Goal: Information Seeking & Learning: Understand process/instructions

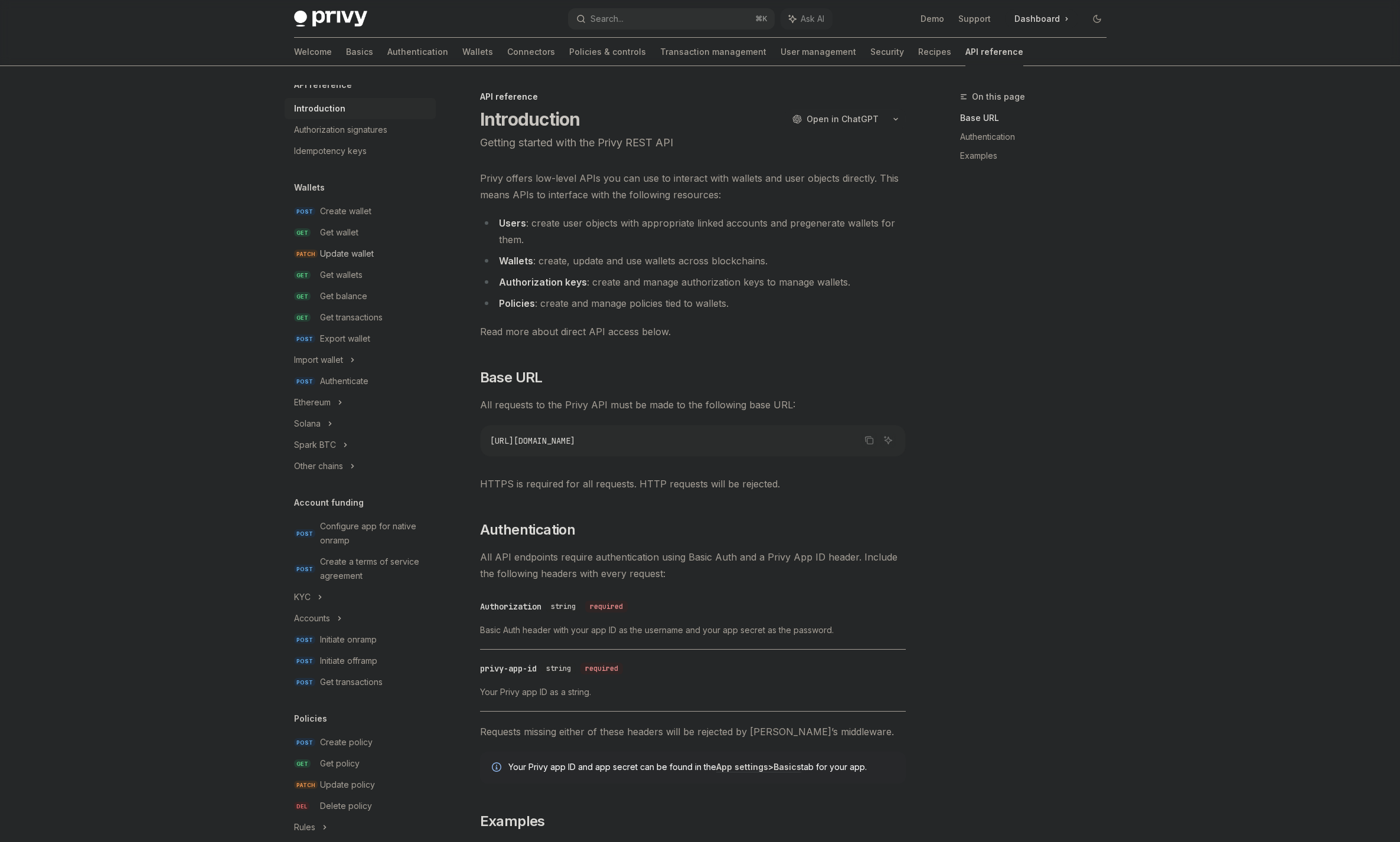
scroll to position [15, 0]
click at [366, 287] on div "Get balance" at bounding box center [343, 289] width 47 height 14
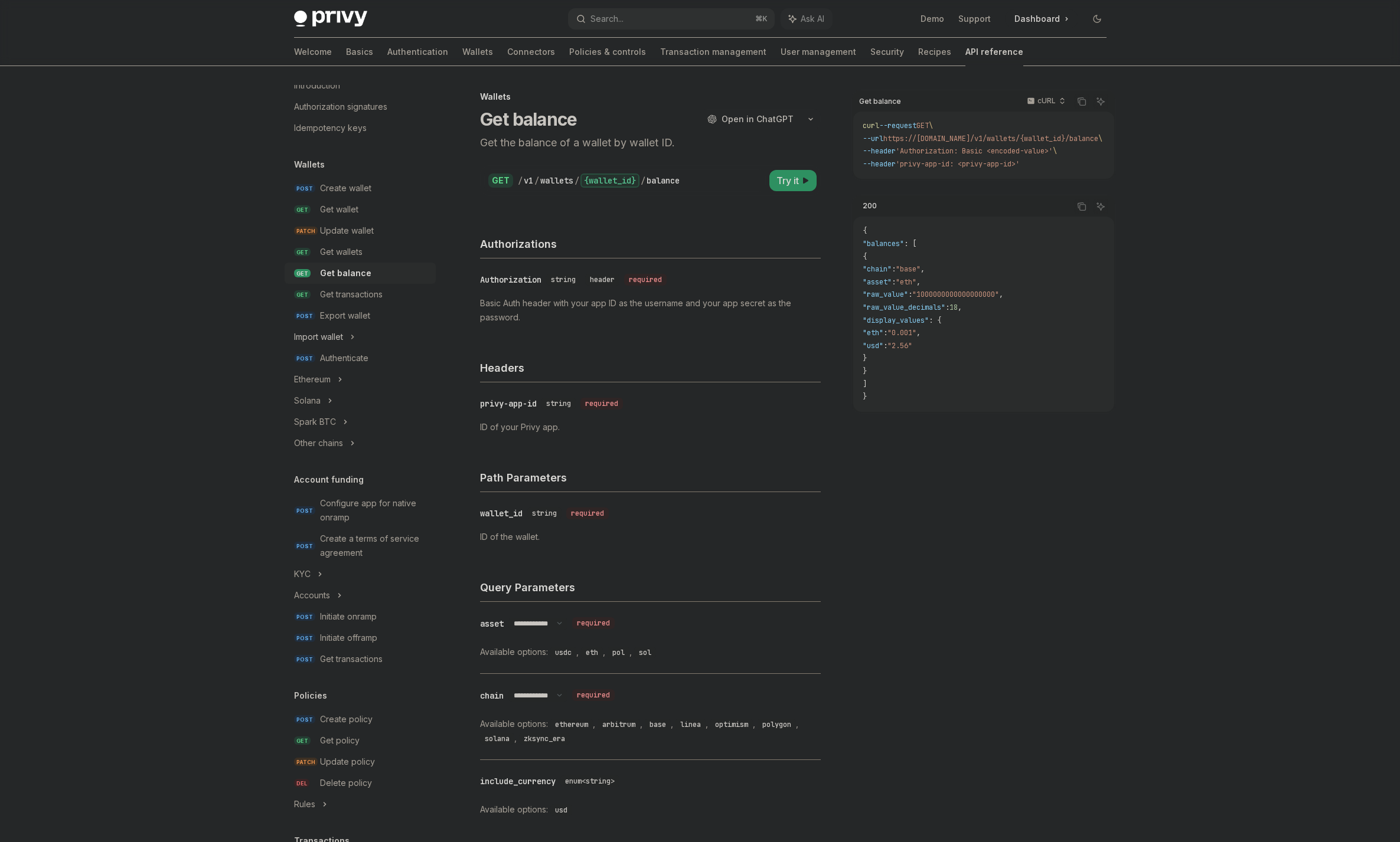
scroll to position [52, 0]
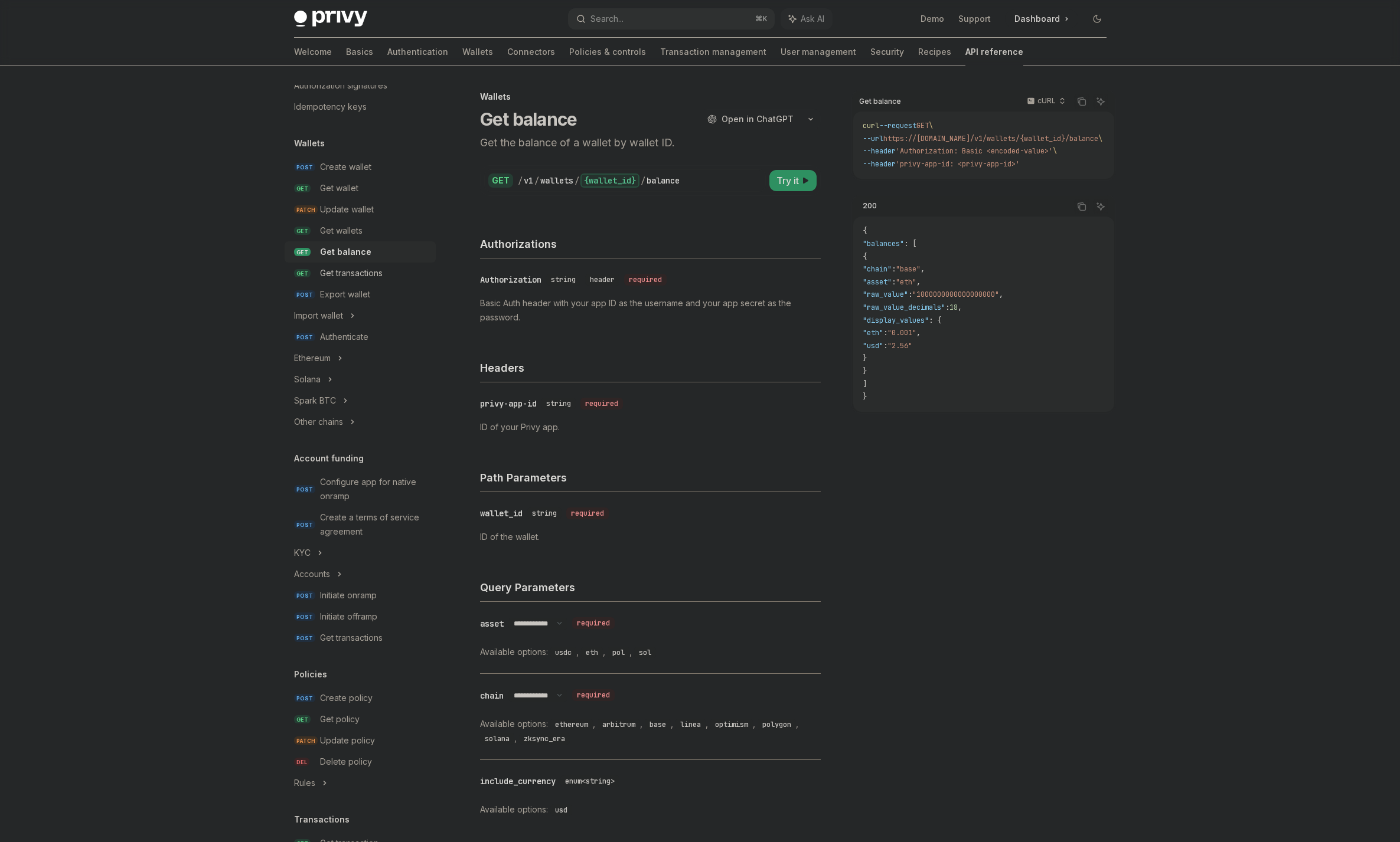
click at [366, 276] on div "Get transactions" at bounding box center [351, 273] width 63 height 14
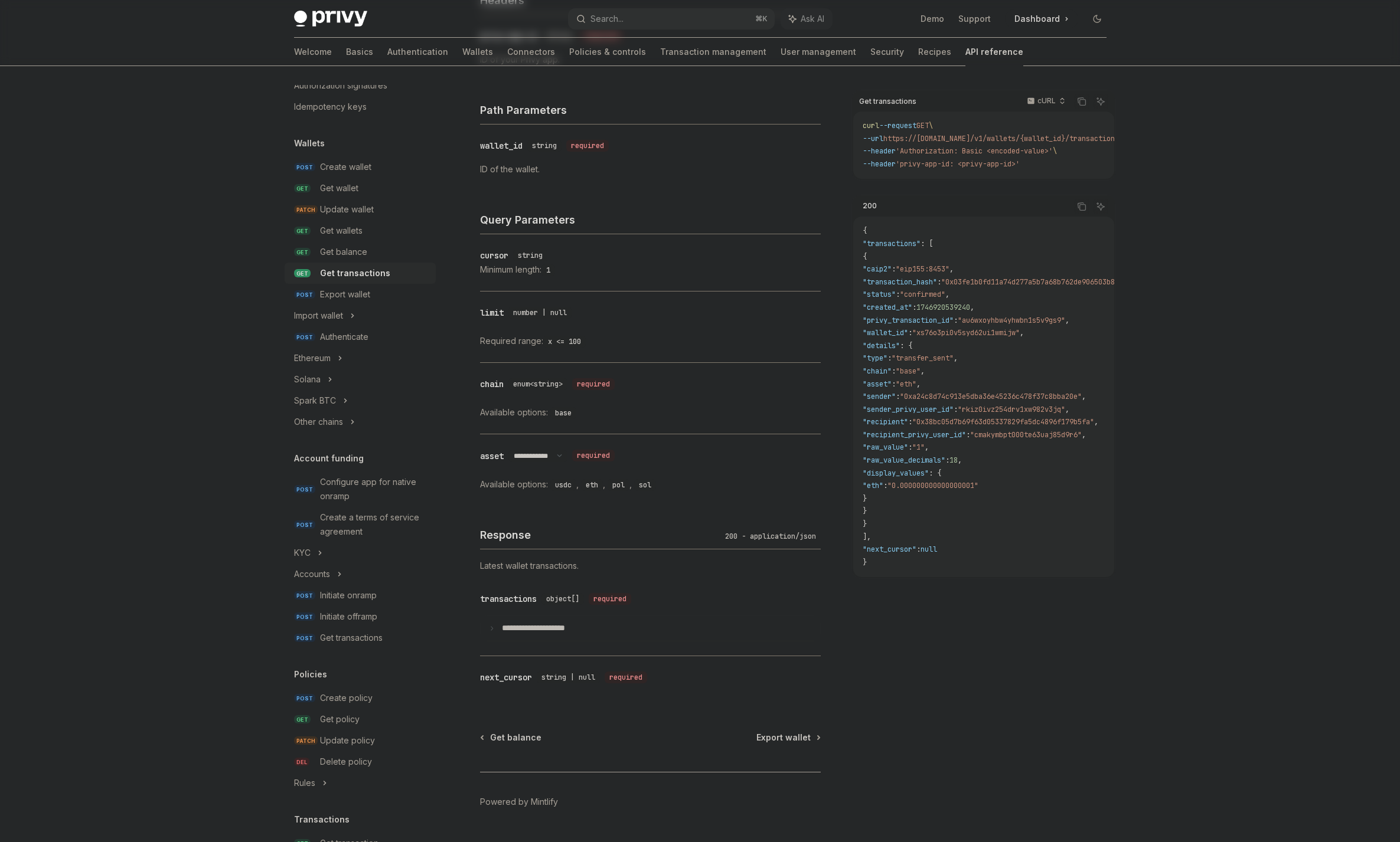
scroll to position [399, 0]
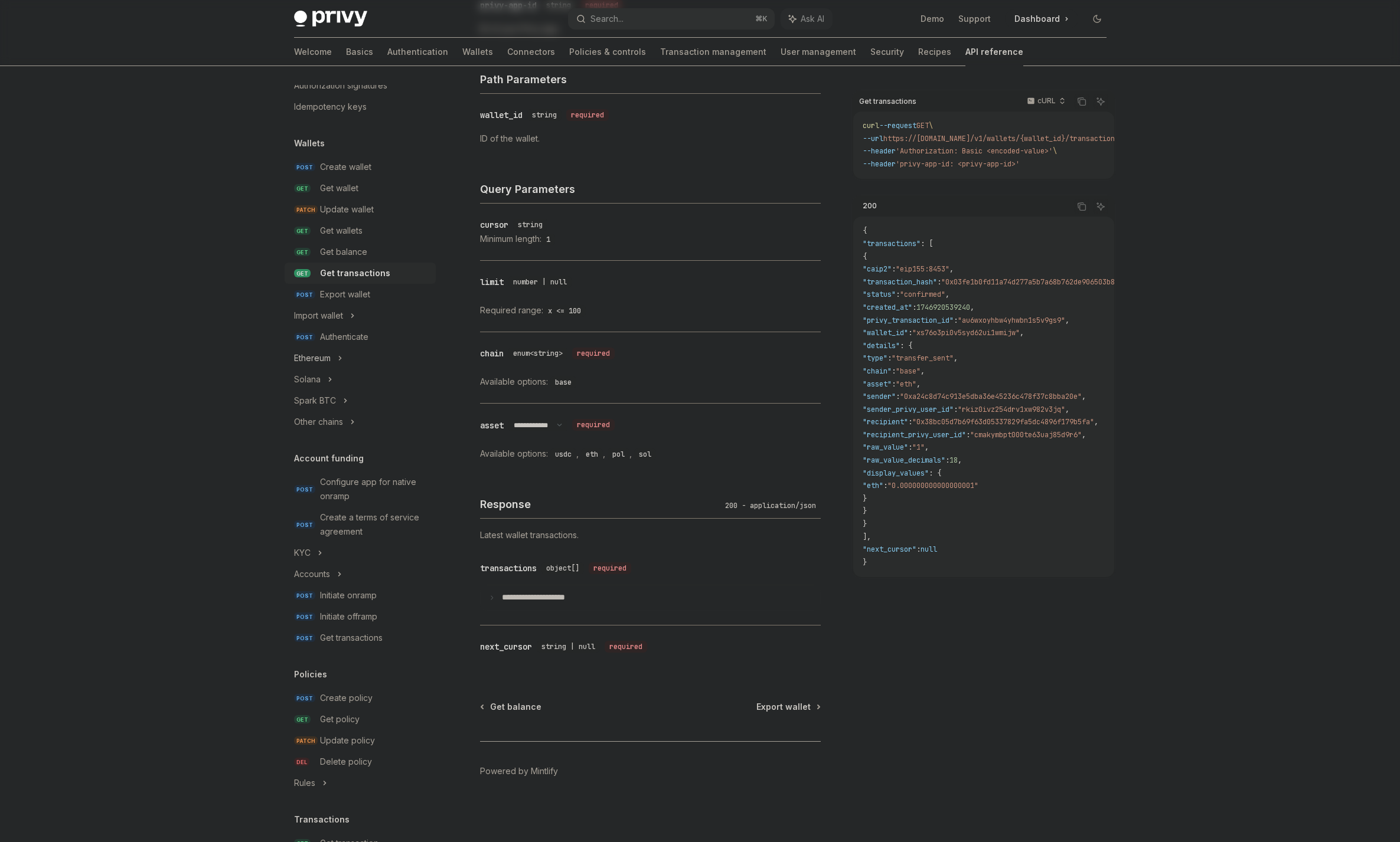
click at [323, 362] on div "Ethereum" at bounding box center [312, 359] width 37 height 14
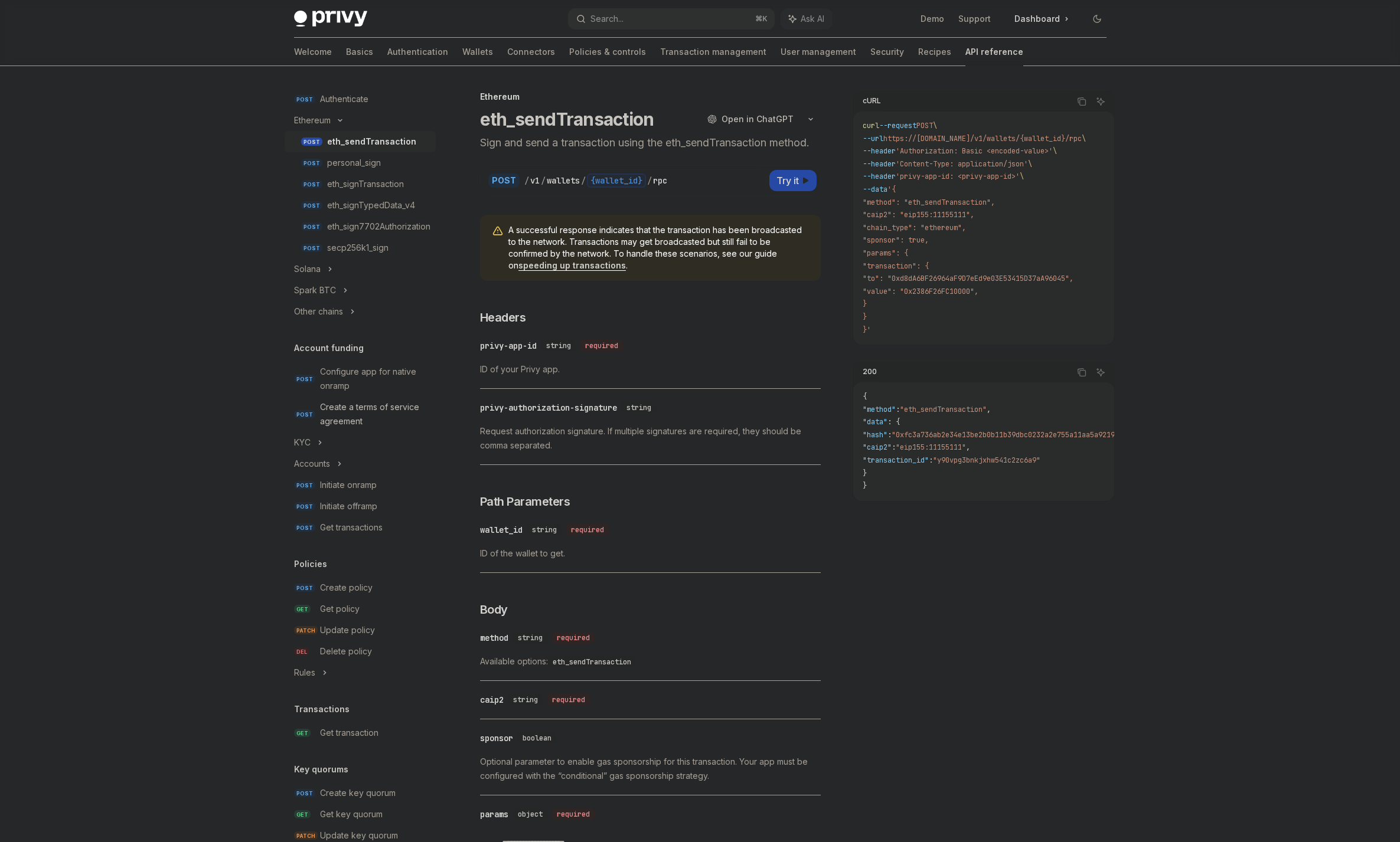
scroll to position [332, 0]
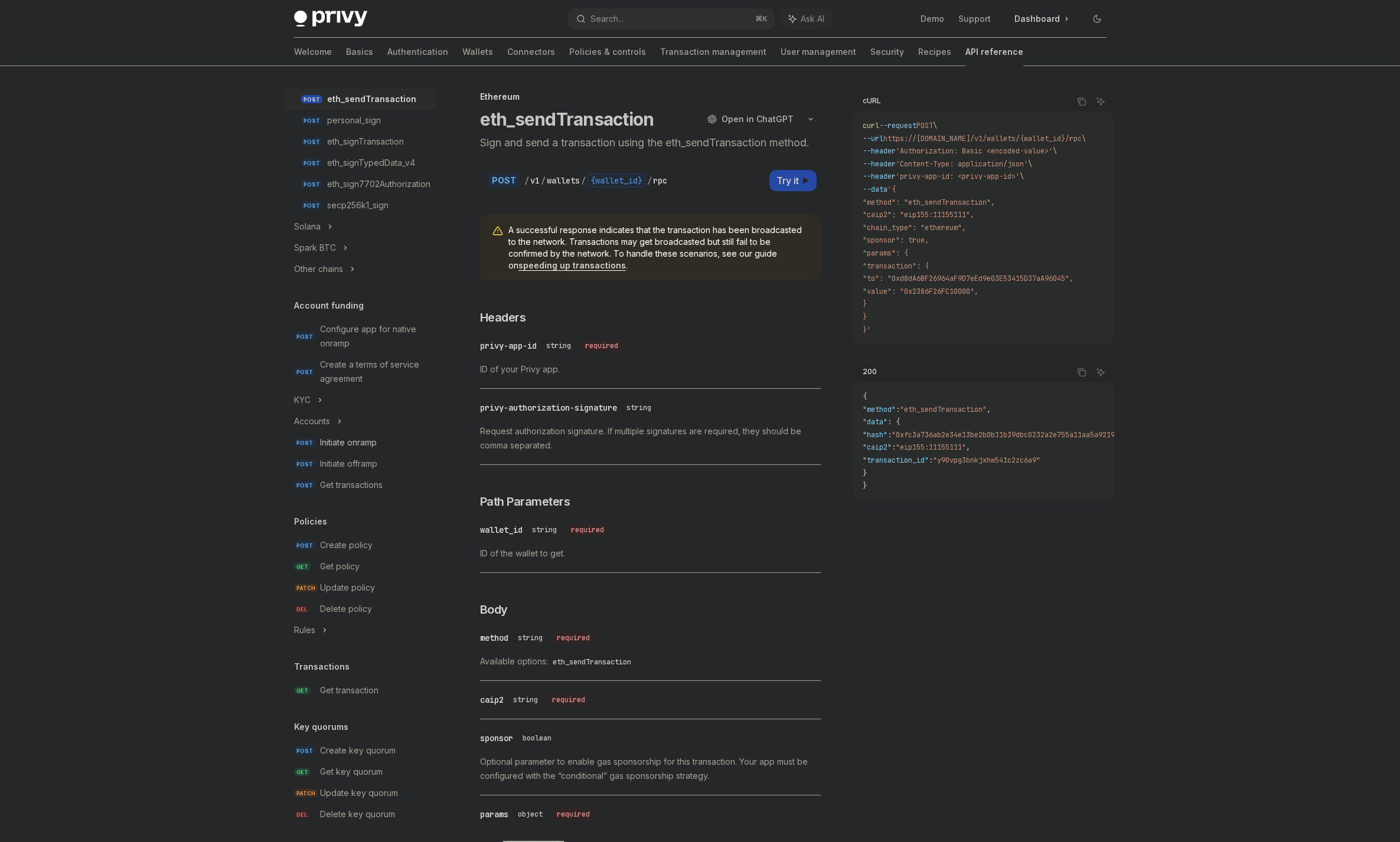
click at [368, 441] on div "Initiate onramp" at bounding box center [348, 442] width 57 height 14
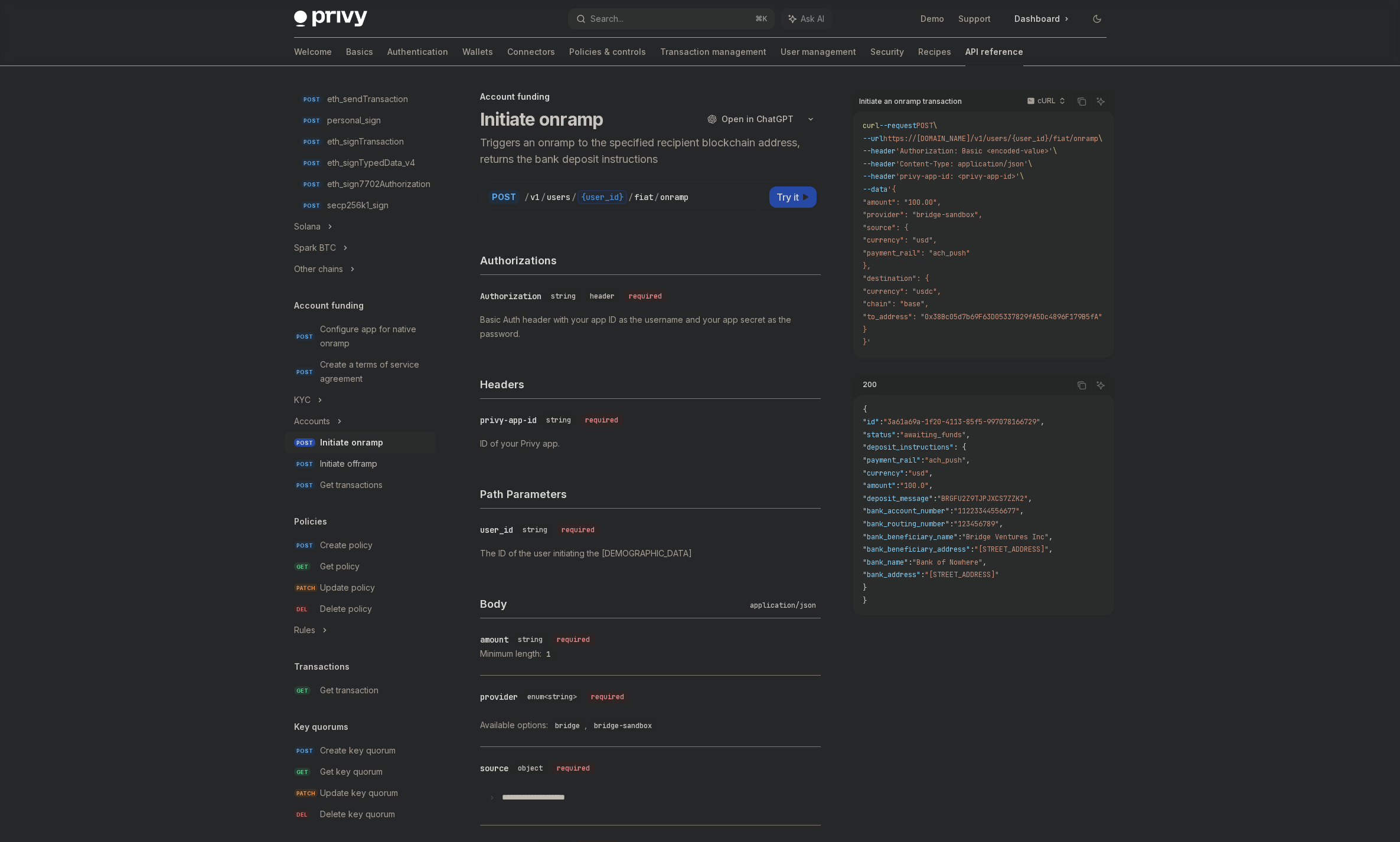
click at [368, 461] on div "Initiate offramp" at bounding box center [348, 464] width 57 height 14
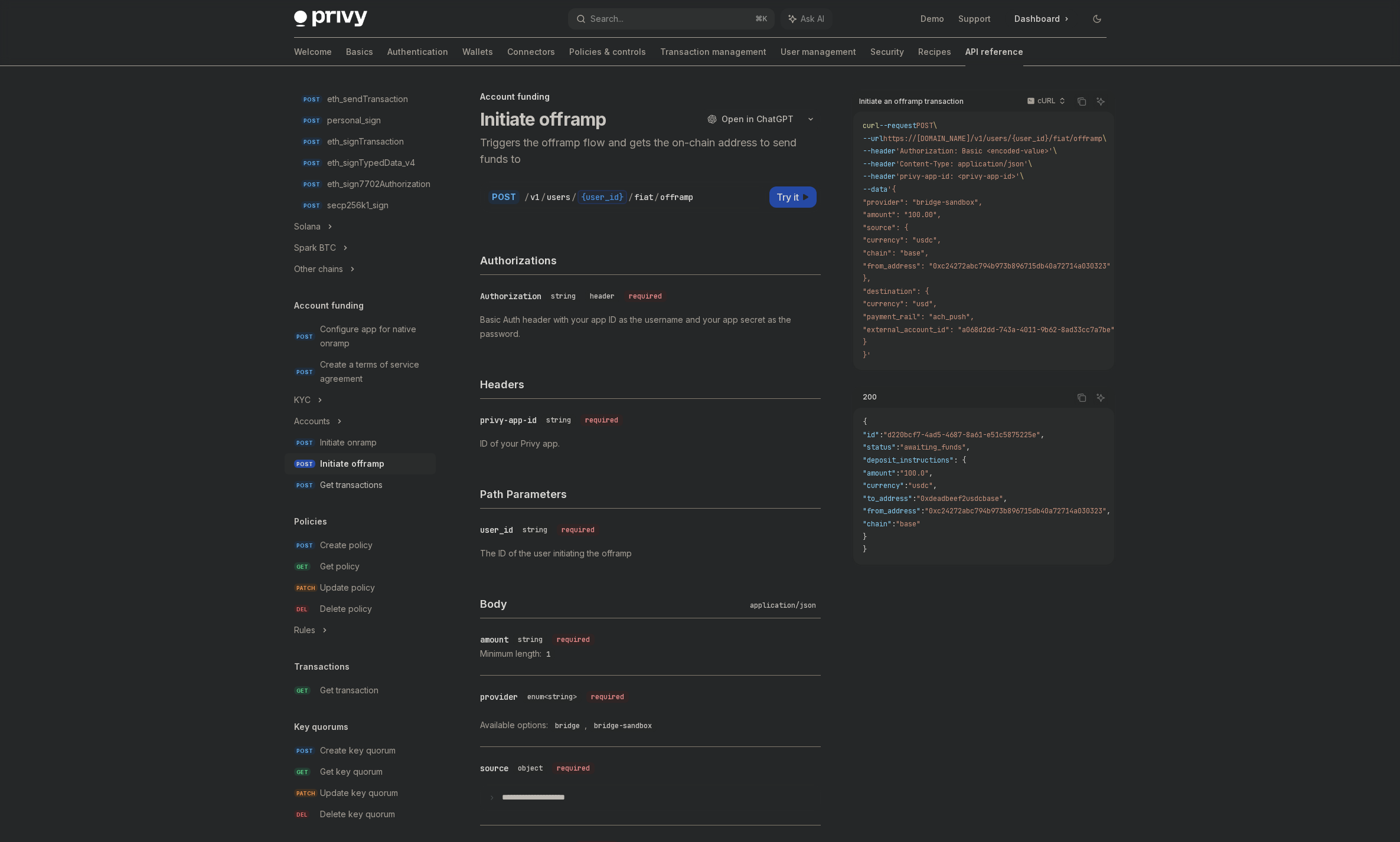
click at [379, 486] on div "Get transactions" at bounding box center [351, 485] width 63 height 14
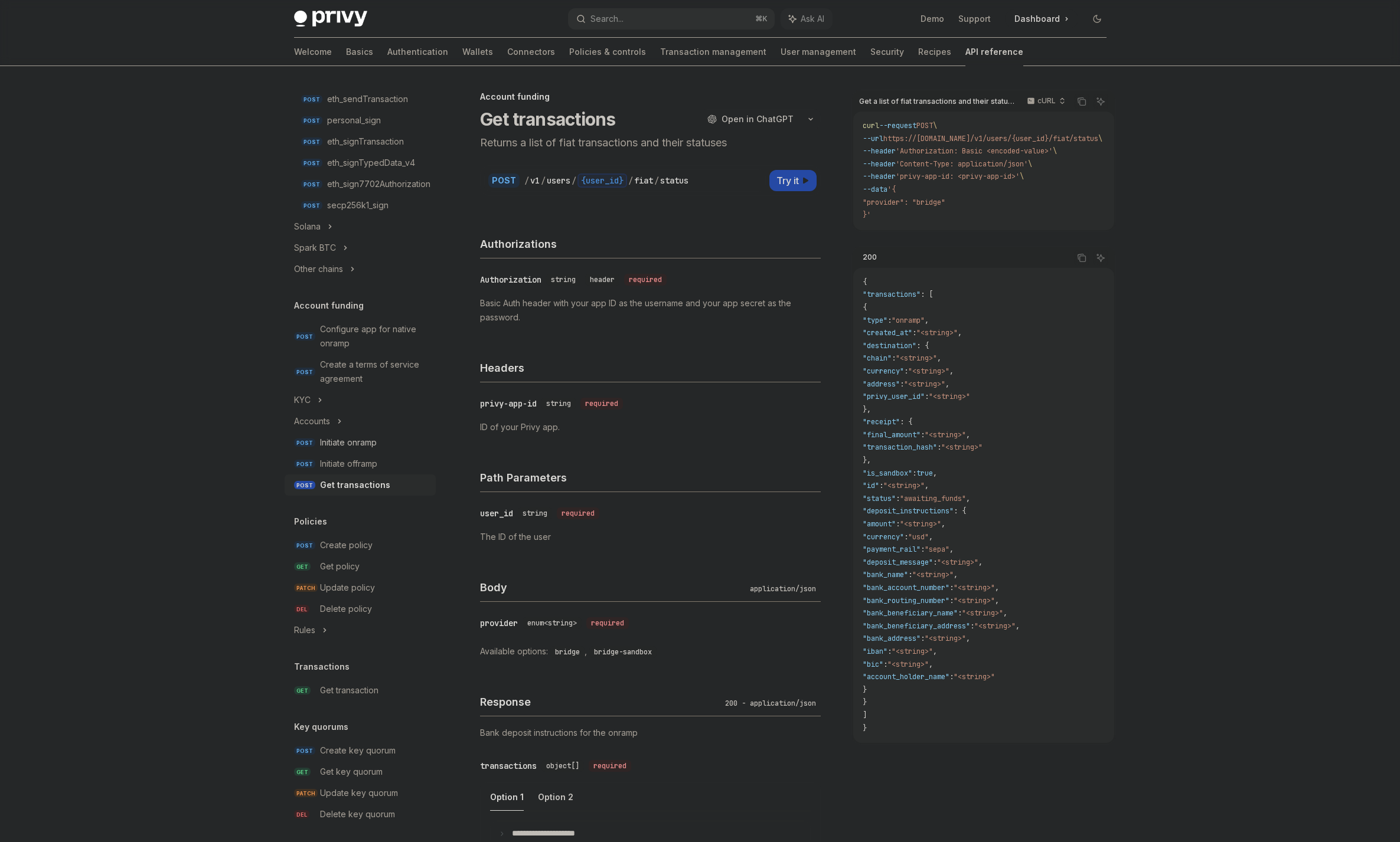
click at [373, 448] on div "Initiate onramp" at bounding box center [348, 442] width 57 height 14
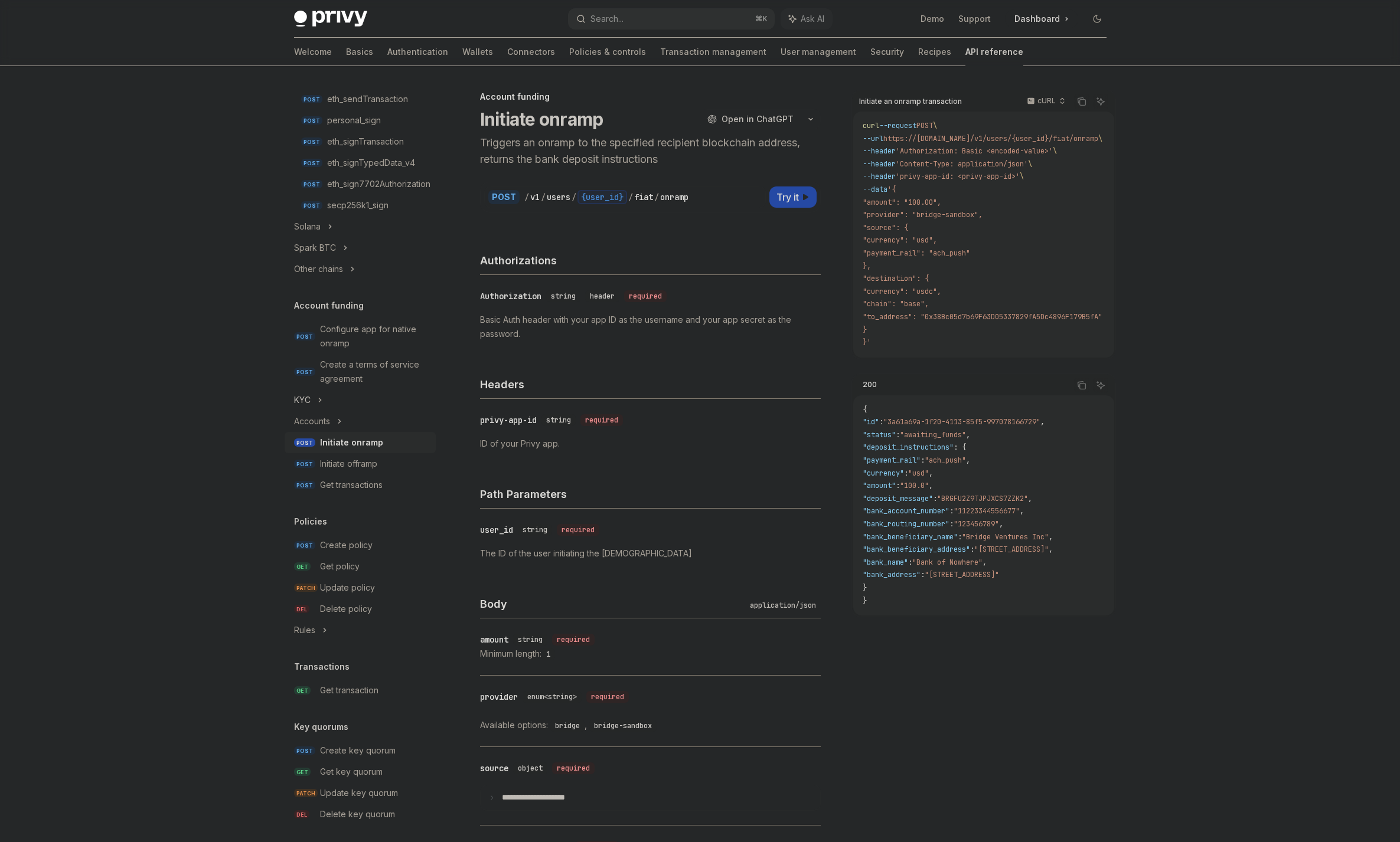
click at [301, 397] on div "KYC" at bounding box center [302, 401] width 17 height 14
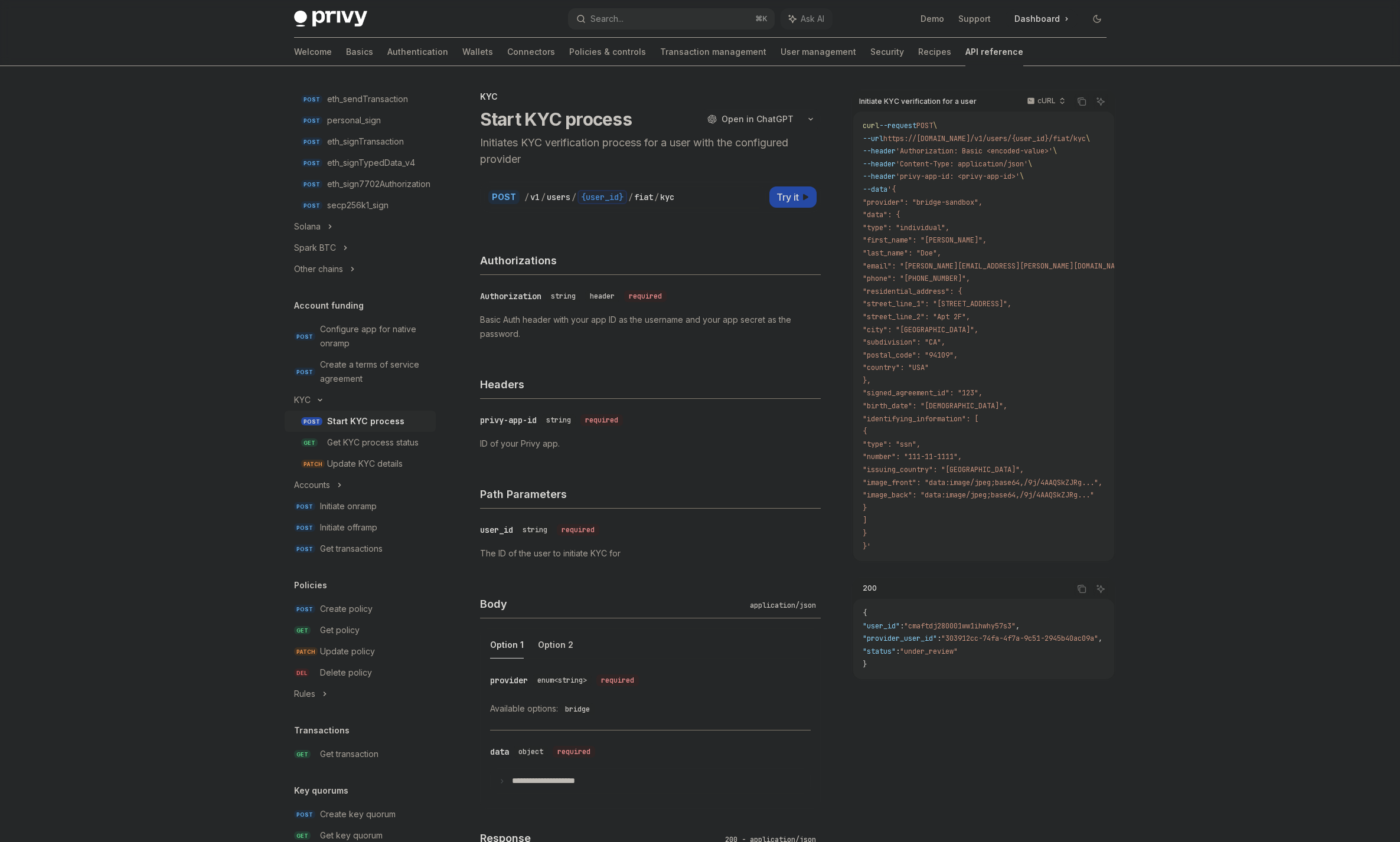
click at [375, 419] on div "Start KYC process" at bounding box center [366, 421] width 78 height 14
click at [777, 193] on span "Try it" at bounding box center [787, 197] width 23 height 14
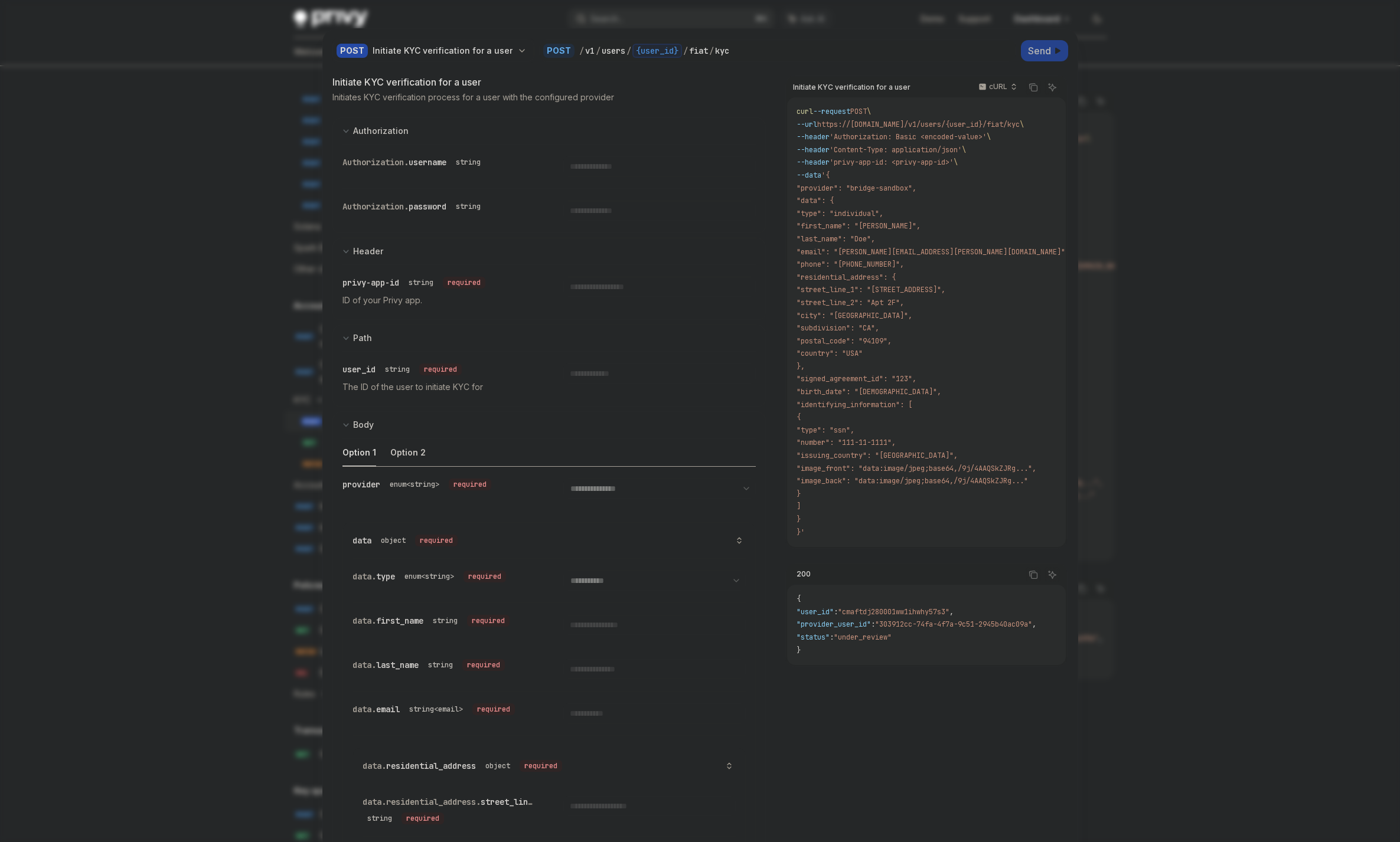
click at [1038, 51] on span "Send" at bounding box center [1038, 51] width 23 height 14
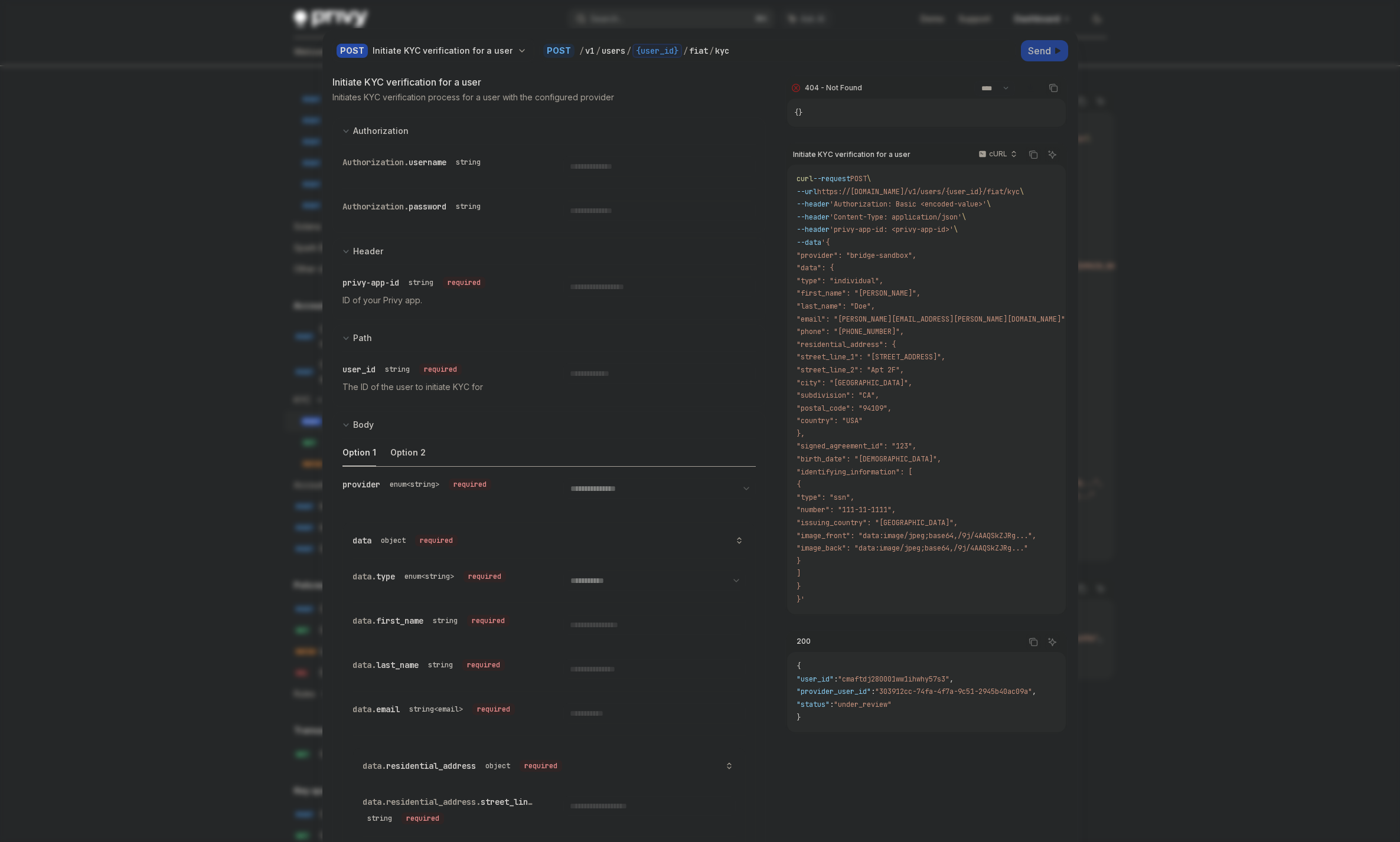
click at [1164, 106] on div at bounding box center [700, 421] width 1400 height 842
type textarea "*"
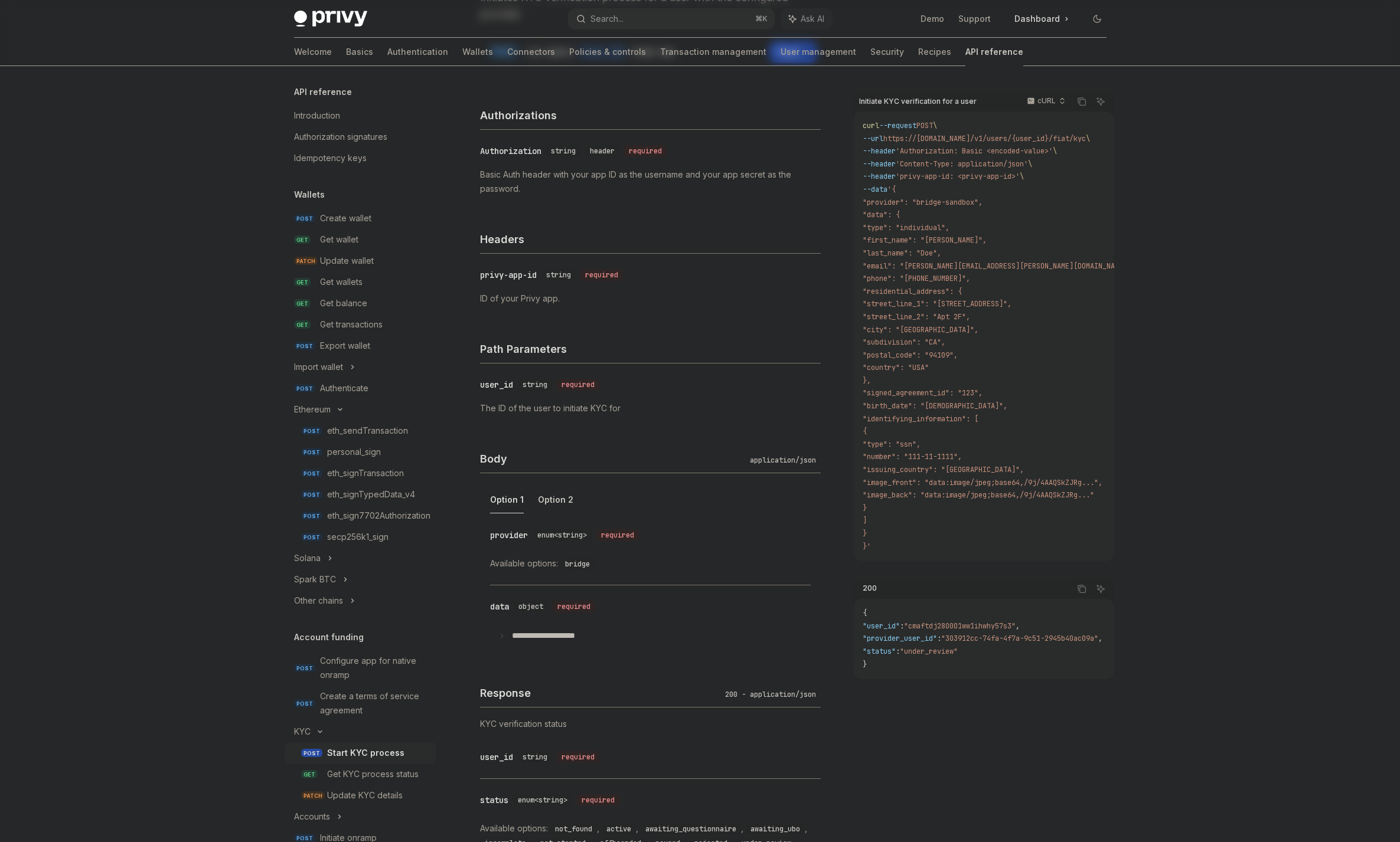
click at [1324, 34] on div at bounding box center [700, 33] width 1400 height 66
